Goal: Transaction & Acquisition: Purchase product/service

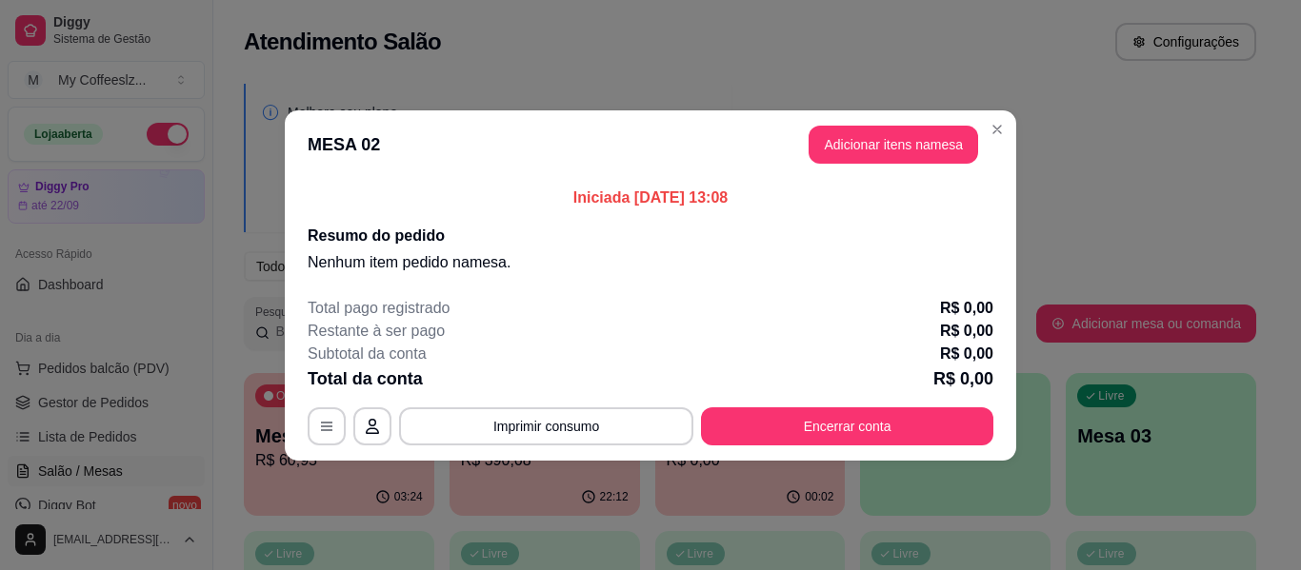
scroll to position [95, 0]
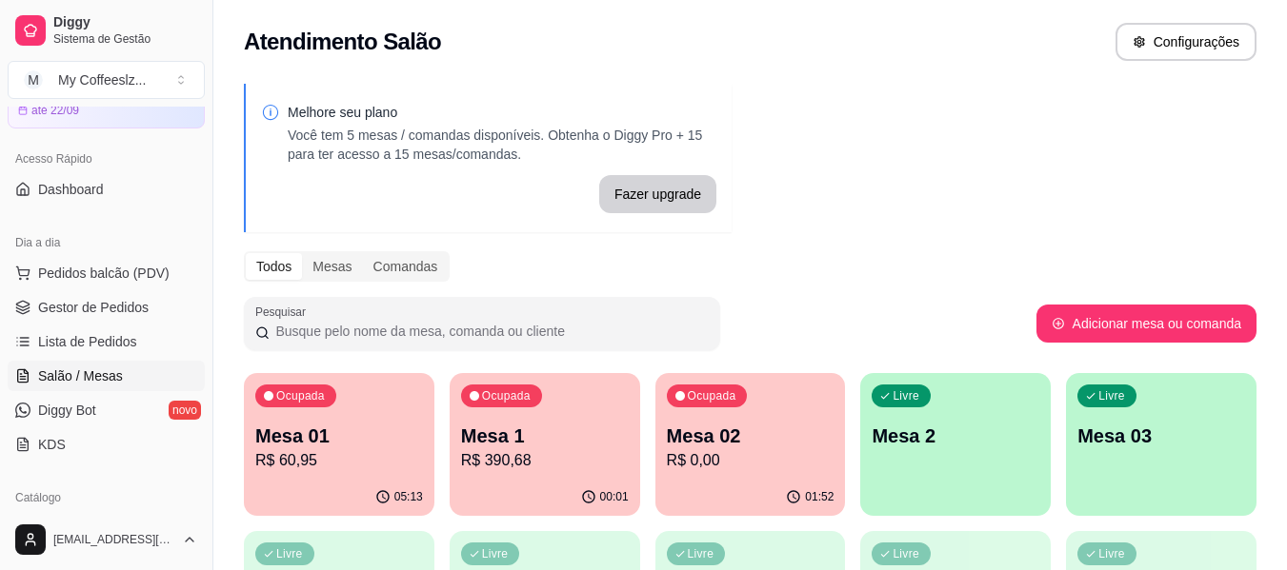
click at [801, 424] on p "Mesa 02" at bounding box center [751, 436] width 168 height 27
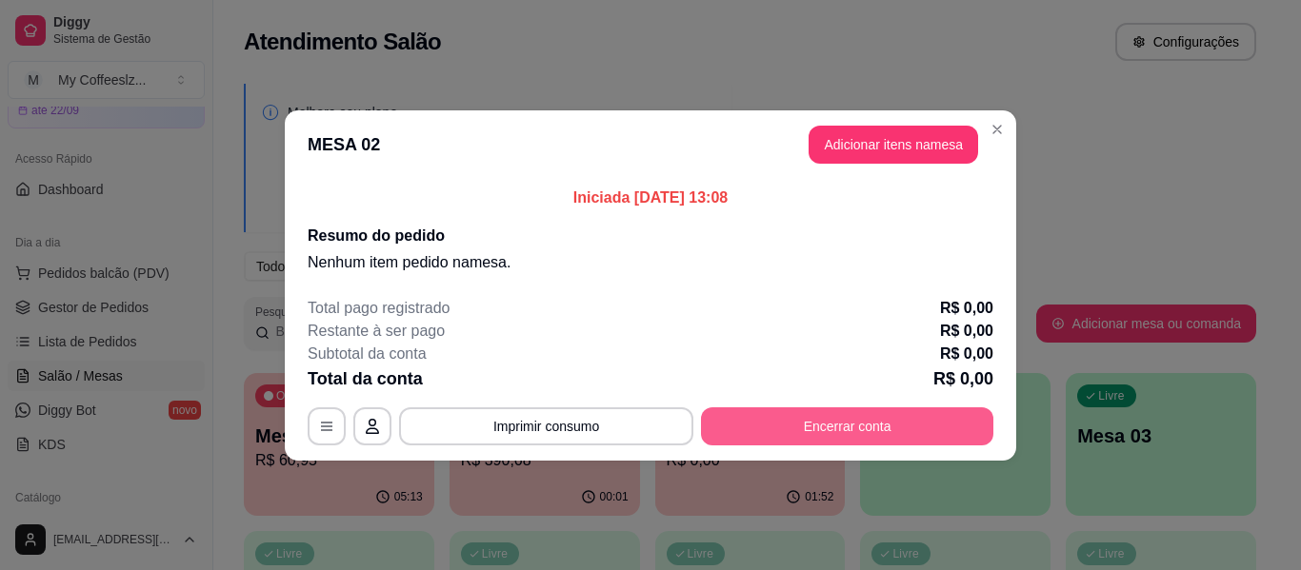
click at [849, 417] on button "Encerrar conta" at bounding box center [847, 427] width 292 height 38
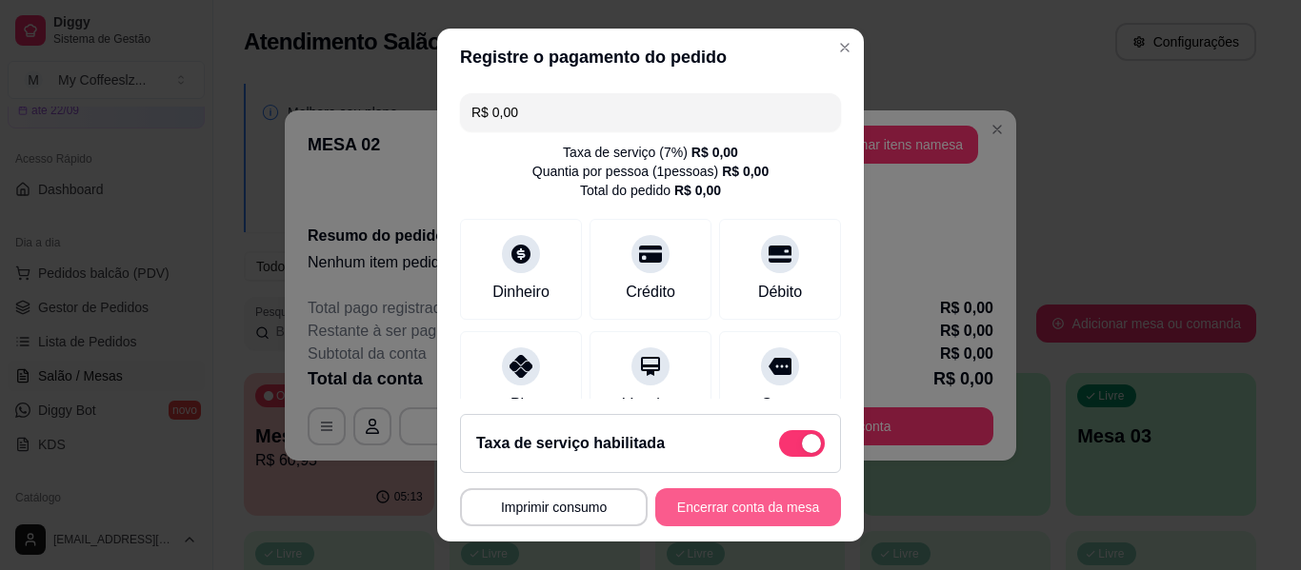
click at [731, 505] on button "Encerrar conta da mesa" at bounding box center [748, 508] width 186 height 38
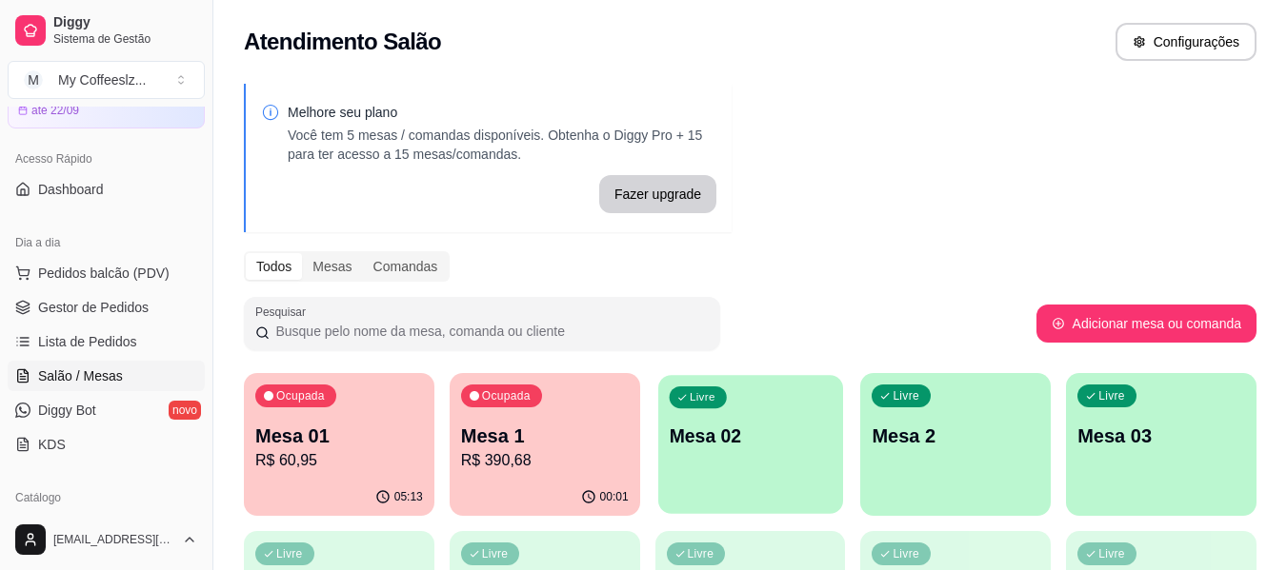
click at [764, 437] on p "Mesa 02" at bounding box center [750, 437] width 163 height 26
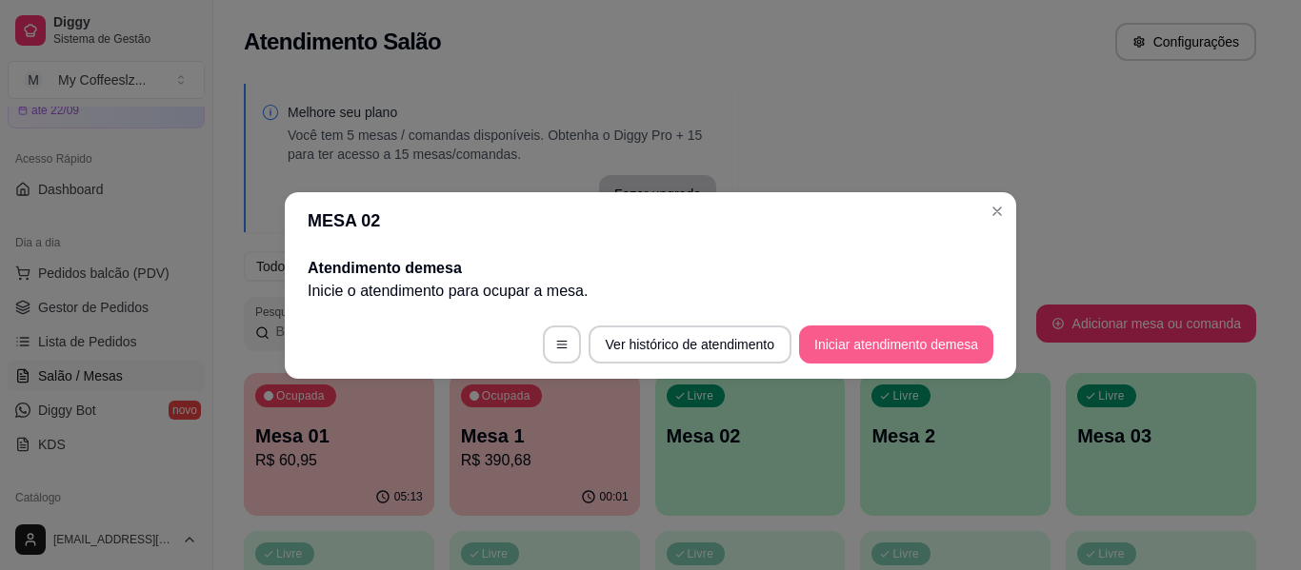
click at [834, 335] on button "Iniciar atendimento de mesa" at bounding box center [896, 345] width 194 height 38
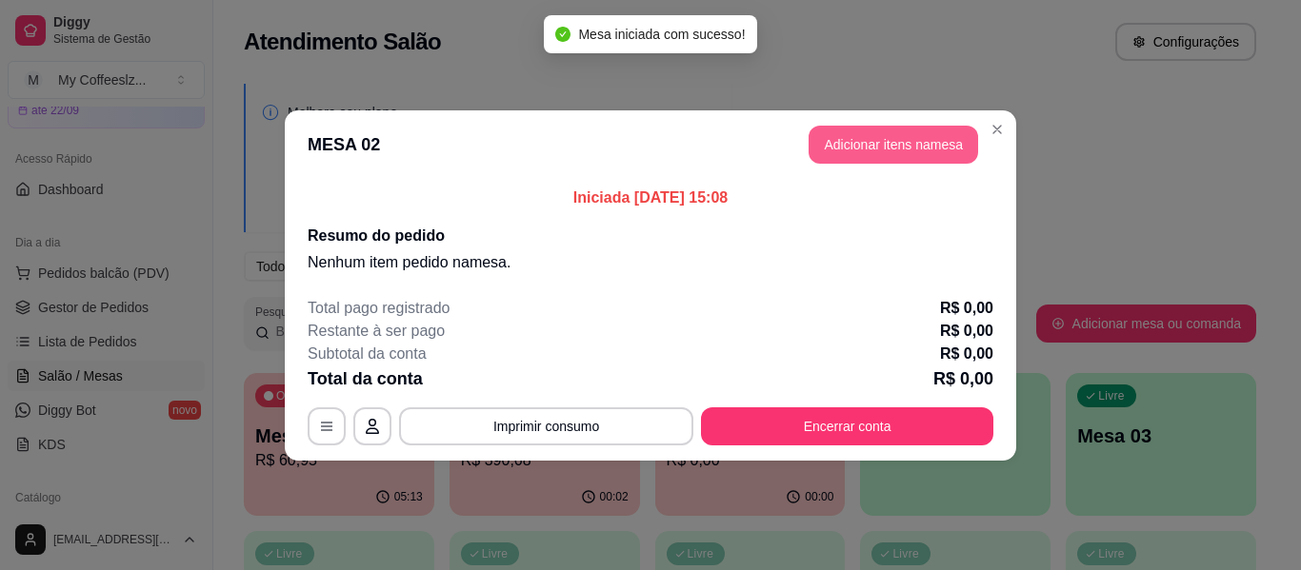
click at [847, 157] on button "Adicionar itens na mesa" at bounding box center [894, 145] width 170 height 38
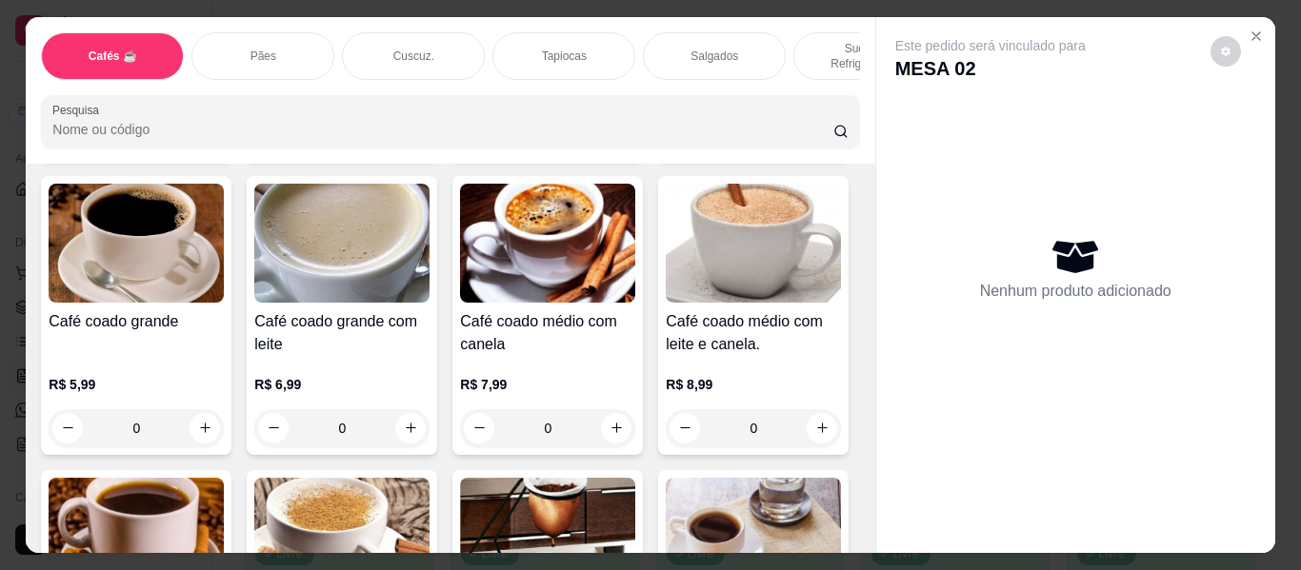
scroll to position [476, 0]
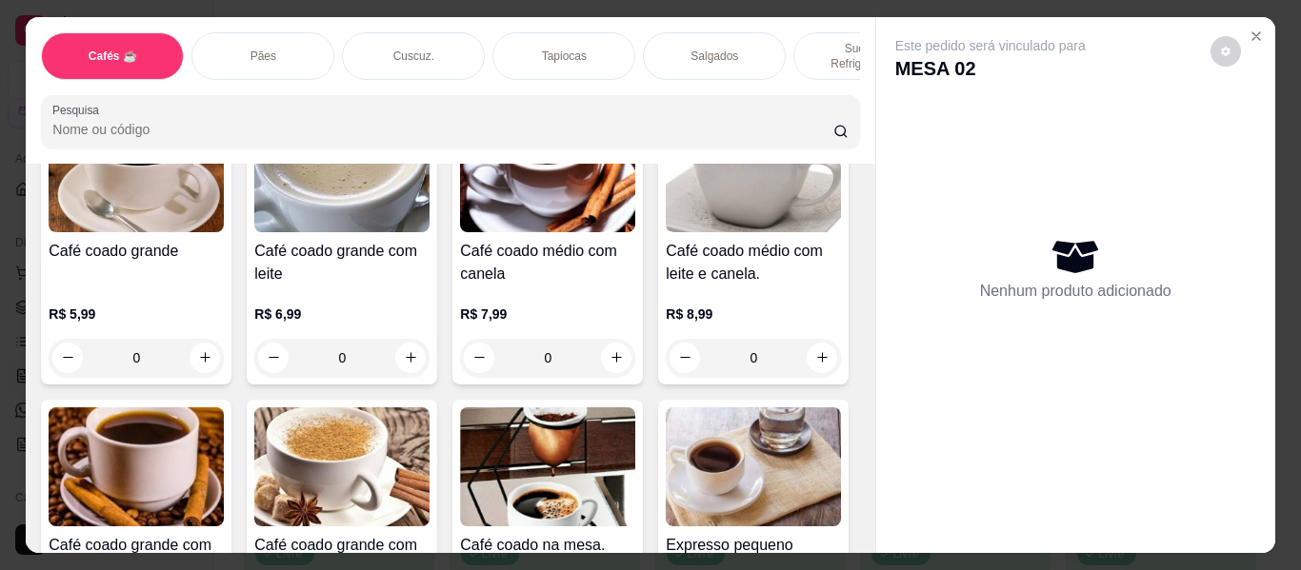
click at [808, 78] on button "increase-product-quantity" at bounding box center [823, 64] width 30 height 30
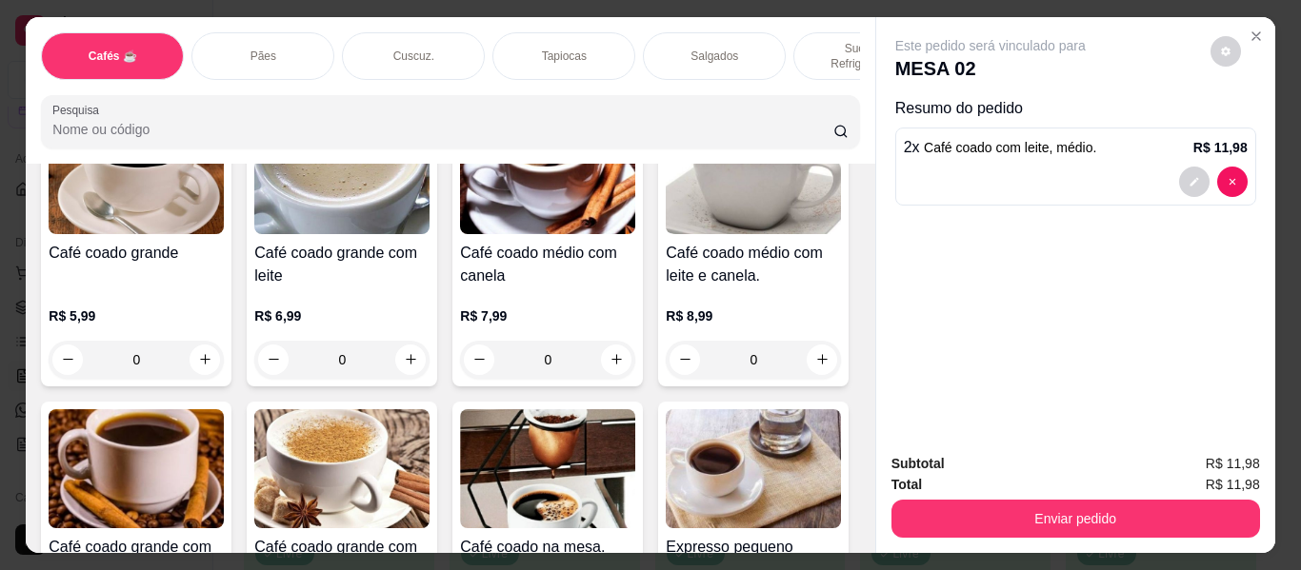
scroll to position [477, 0]
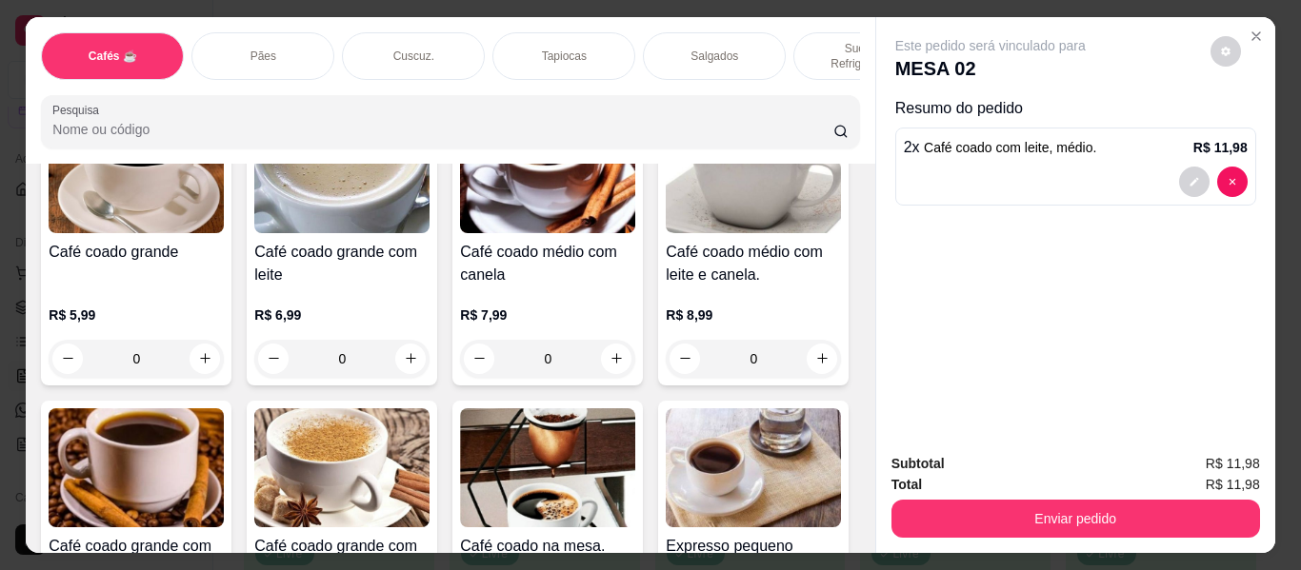
click at [807, 78] on button "increase-product-quantity" at bounding box center [822, 64] width 30 height 30
type input "3"
click at [565, 49] on p "Tapiocas" at bounding box center [564, 56] width 45 height 15
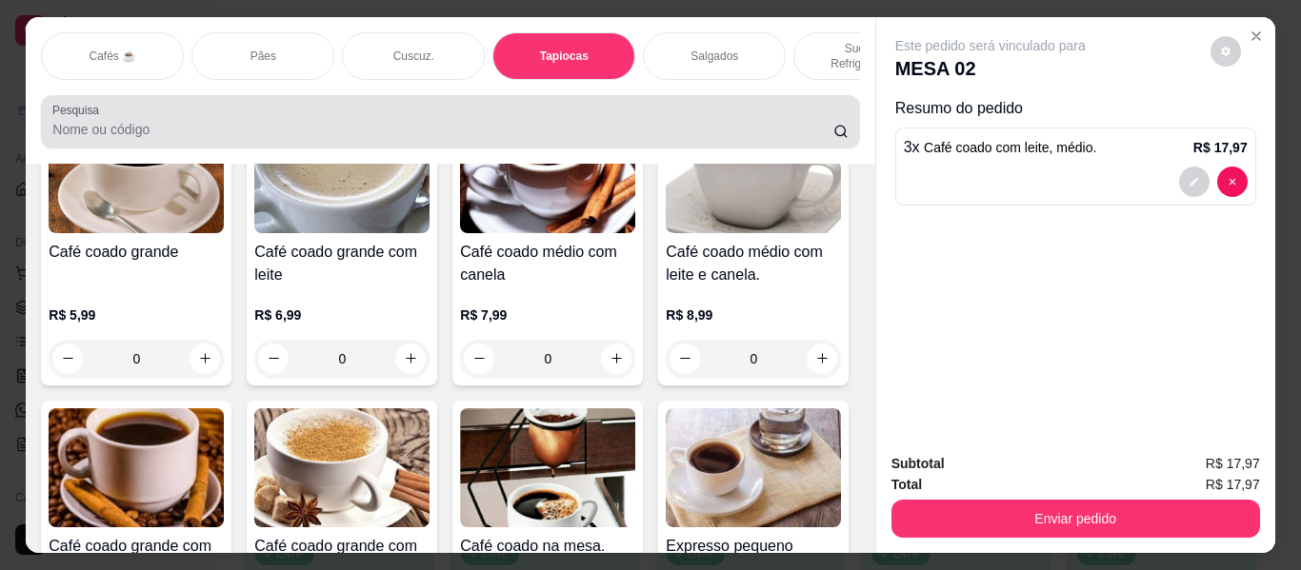
scroll to position [51, 0]
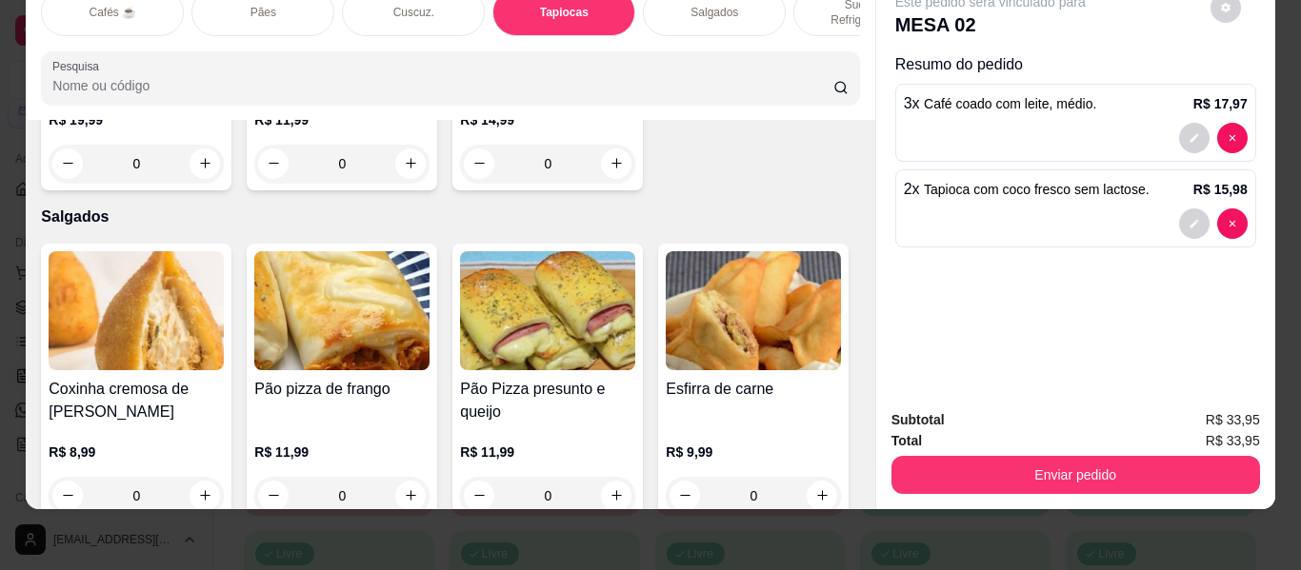
type input "3"
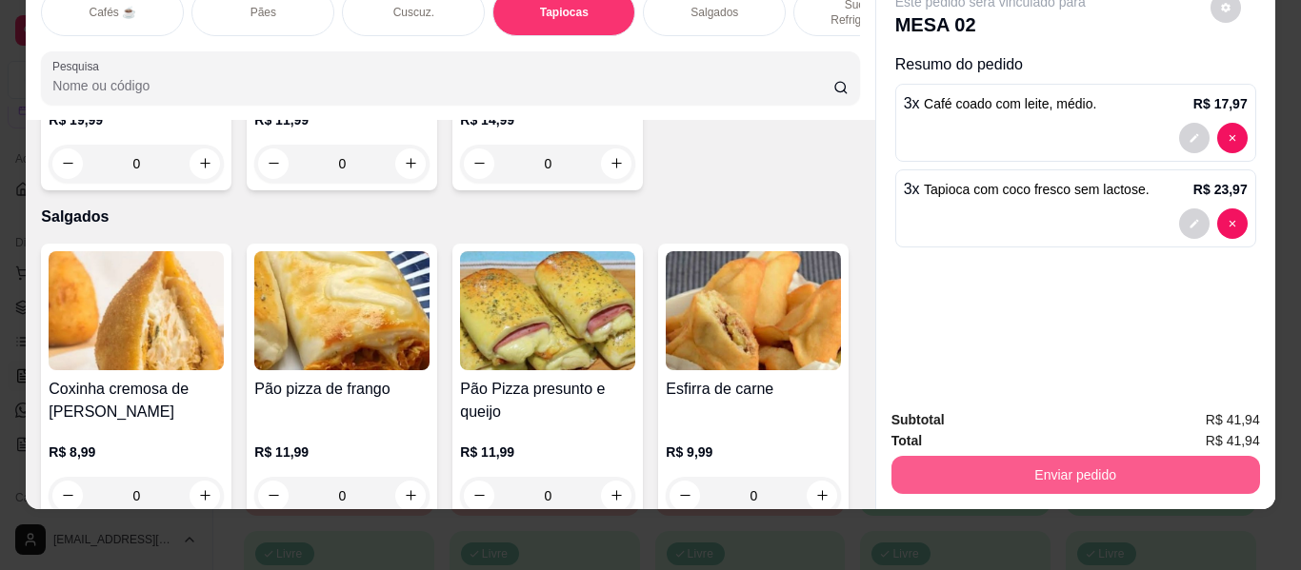
click at [946, 462] on button "Enviar pedido" at bounding box center [1075, 475] width 369 height 38
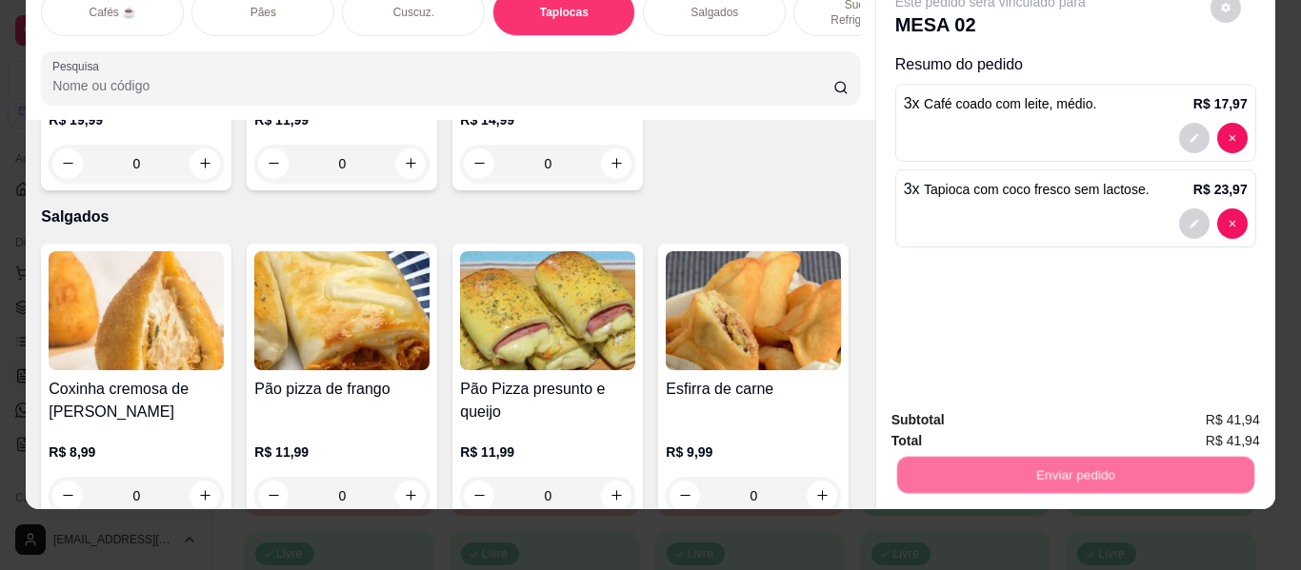
click at [942, 409] on button "Não registrar e enviar pedido" at bounding box center [1012, 412] width 192 height 35
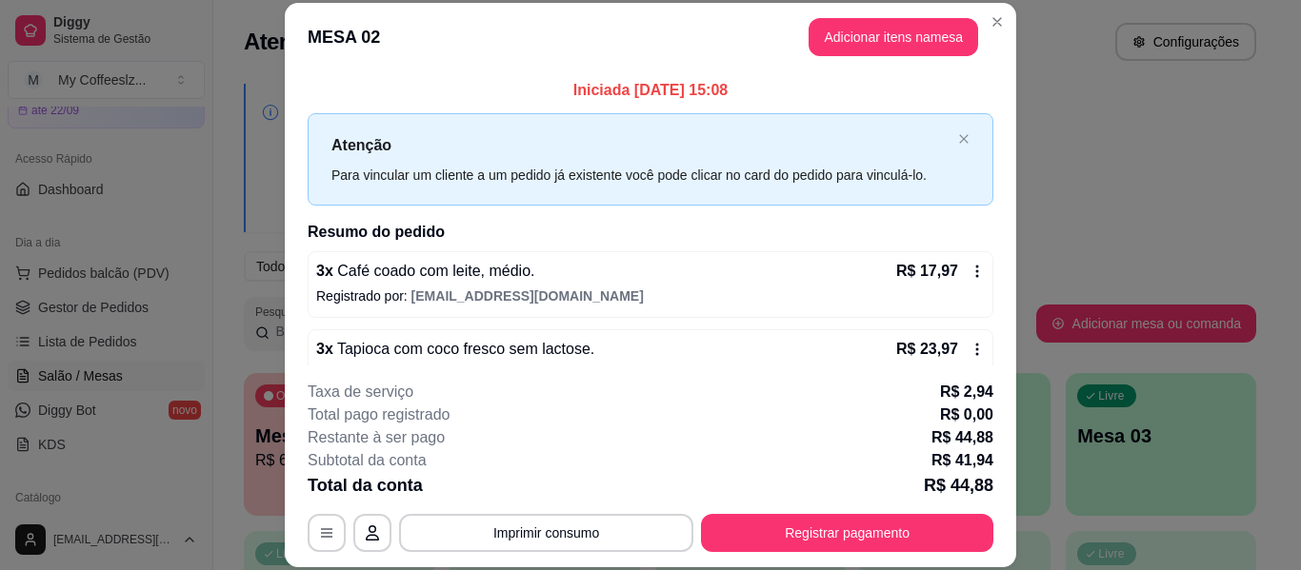
scroll to position [38, 0]
